Goal: Task Accomplishment & Management: Use online tool/utility

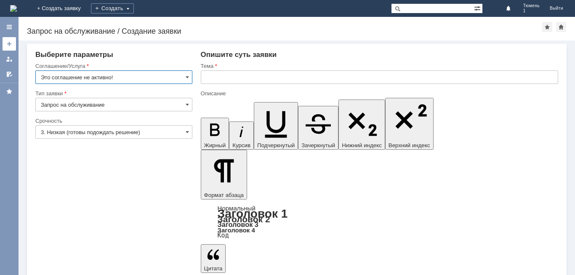
click at [13, 48] on link at bounding box center [9, 43] width 13 height 13
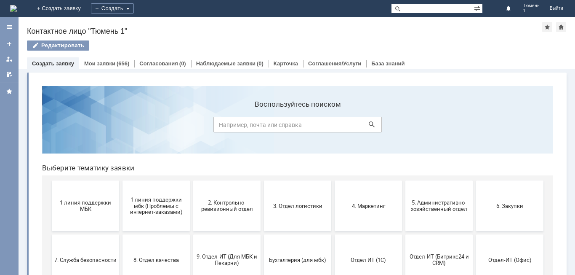
click at [155, 92] on section "Воспользуйтесь поиском" at bounding box center [297, 119] width 511 height 67
click at [114, 65] on div "Мои заявки (656)" at bounding box center [106, 63] width 45 height 5
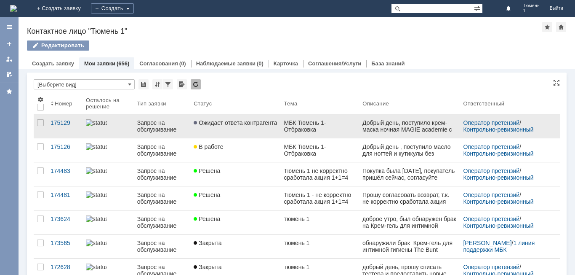
click at [243, 132] on link "Ожидает ответа контрагента" at bounding box center [235, 126] width 90 height 24
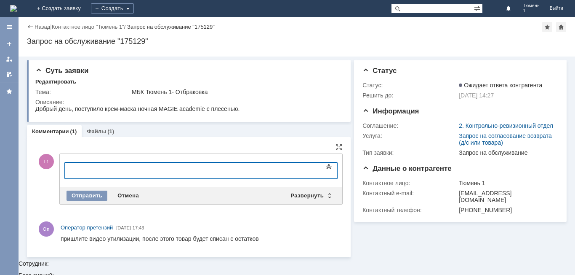
click at [197, 174] on body at bounding box center [133, 170] width 126 height 14
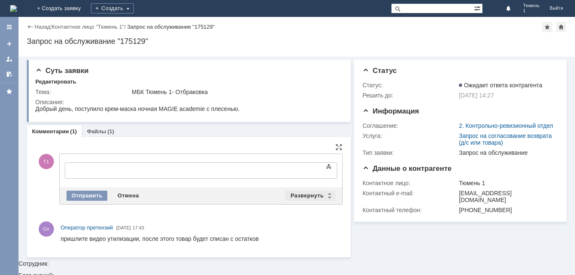
click at [331, 194] on div "Развернуть" at bounding box center [311, 195] width 50 height 10
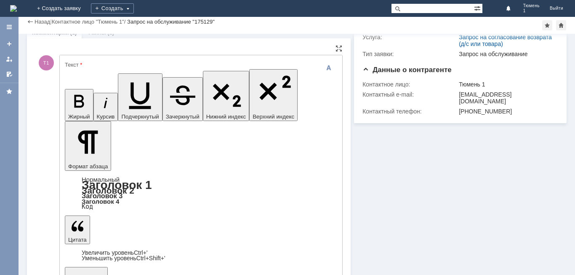
scroll to position [74, 0]
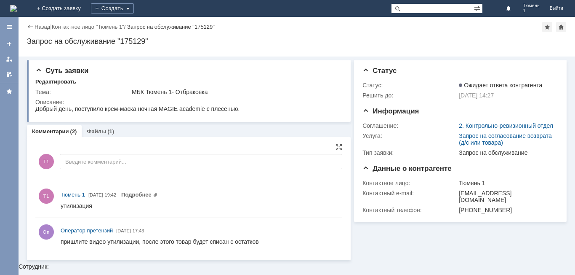
scroll to position [0, 0]
click at [158, 195] on link "Подробнее" at bounding box center [139, 194] width 37 height 6
